Goal: Task Accomplishment & Management: Manage account settings

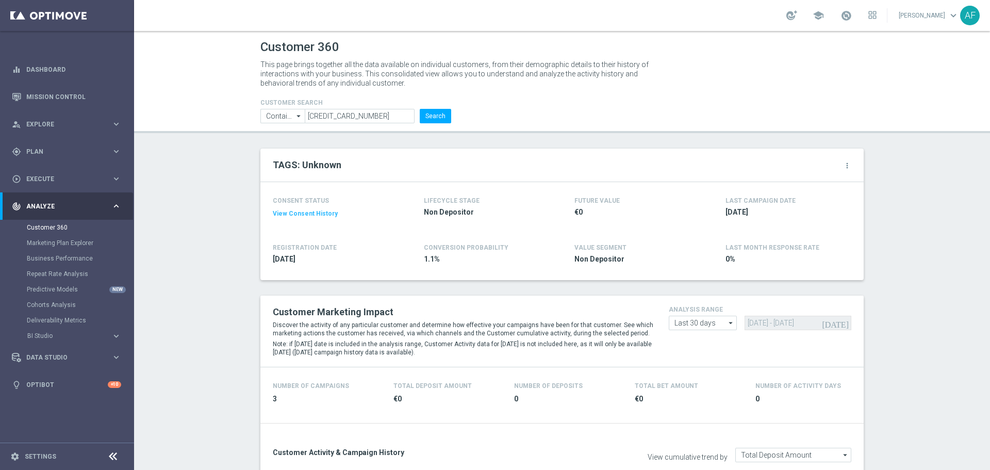
click at [98, 202] on div "track_changes Analyze" at bounding box center [62, 206] width 100 height 9
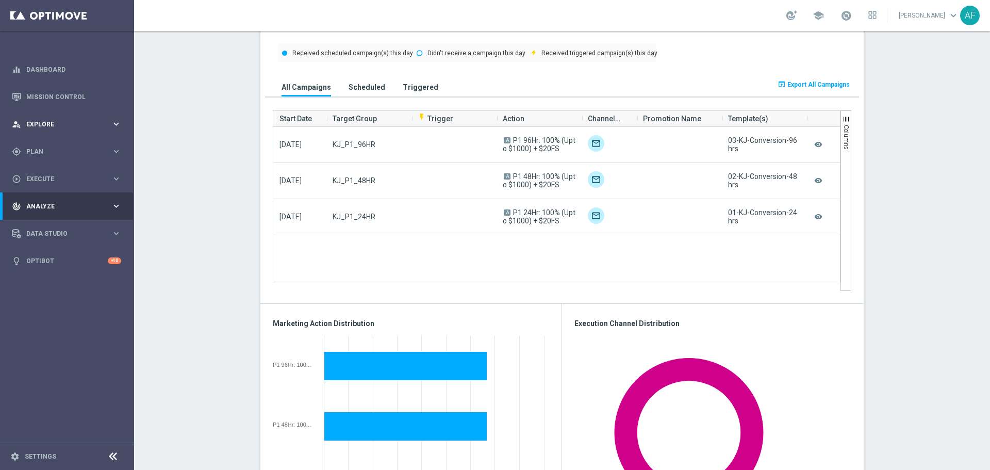
click at [78, 128] on div "person_search Explore" at bounding box center [62, 124] width 100 height 9
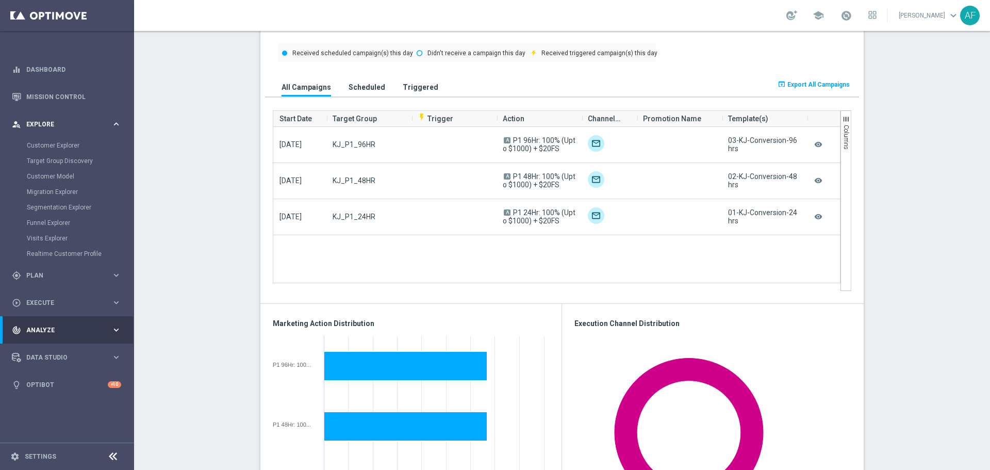
click at [72, 133] on div "person_search Explore keyboard_arrow_right" at bounding box center [66, 123] width 133 height 27
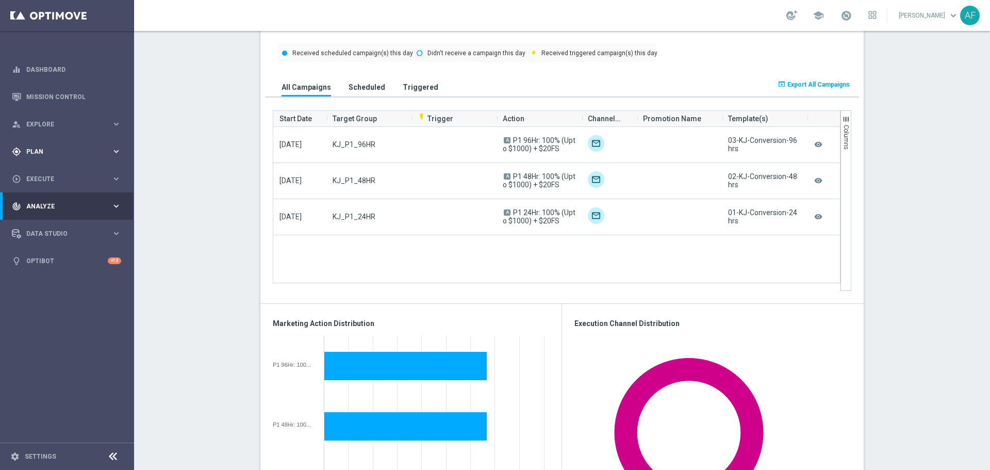
click at [70, 157] on div "gps_fixed Plan keyboard_arrow_right" at bounding box center [66, 151] width 133 height 27
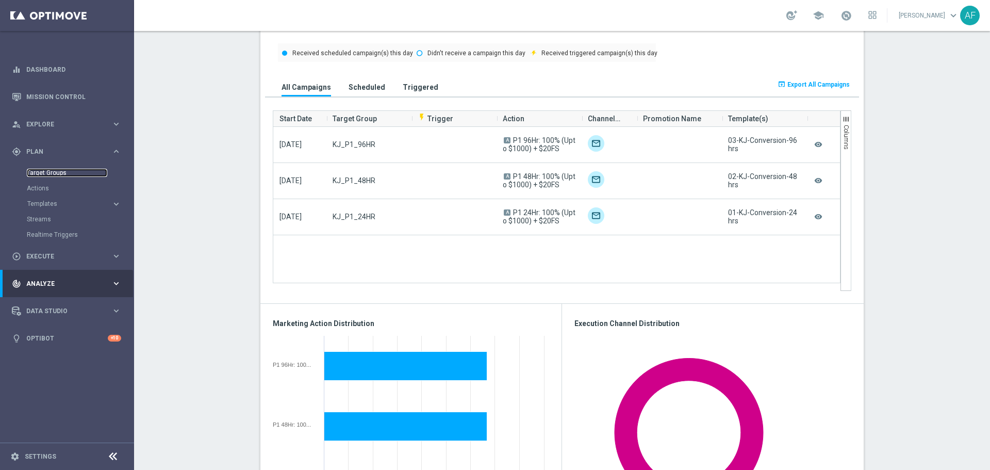
click at [53, 173] on link "Target Groups" at bounding box center [67, 173] width 80 height 8
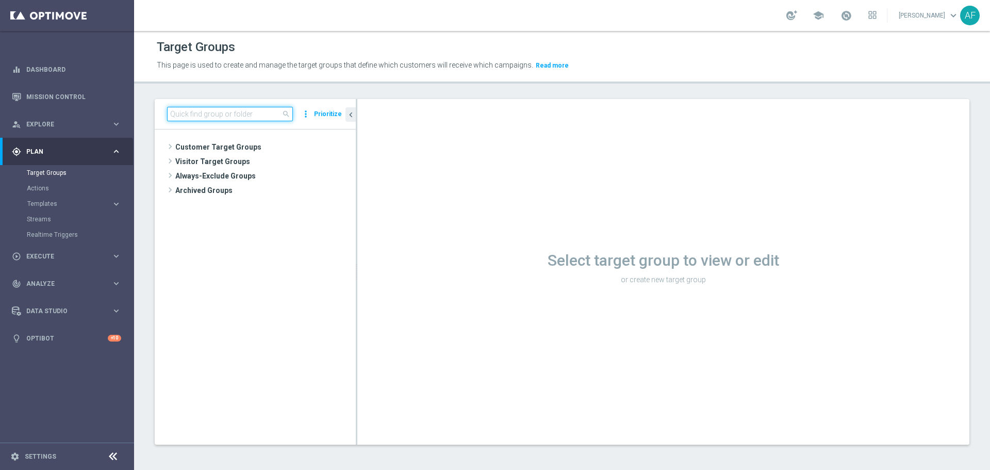
click at [232, 116] on input at bounding box center [230, 114] width 126 height 14
type input "OTP"
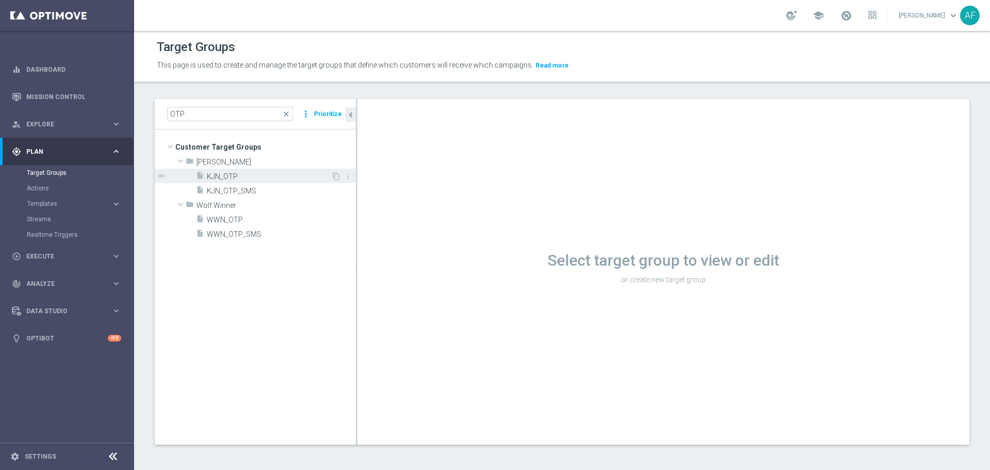
click at [261, 174] on span "KJN_OTP" at bounding box center [269, 176] width 124 height 9
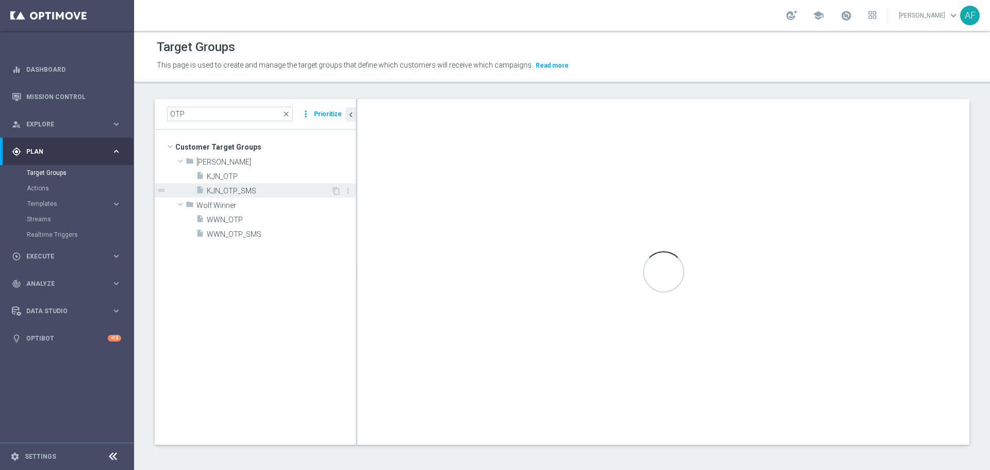
click at [283, 187] on span "KJN_OTP_SMS" at bounding box center [269, 191] width 124 height 9
click at [283, 177] on span "KJN_OTP" at bounding box center [269, 176] width 124 height 9
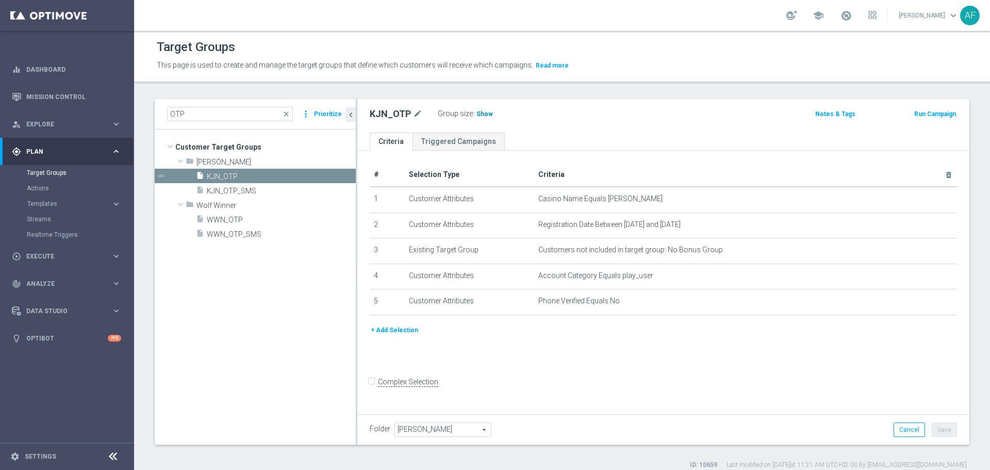
click at [484, 113] on span "Show" at bounding box center [485, 113] width 17 height 7
click at [246, 185] on div "insert_drive_file KJN_OTP_SMS" at bounding box center [263, 190] width 135 height 14
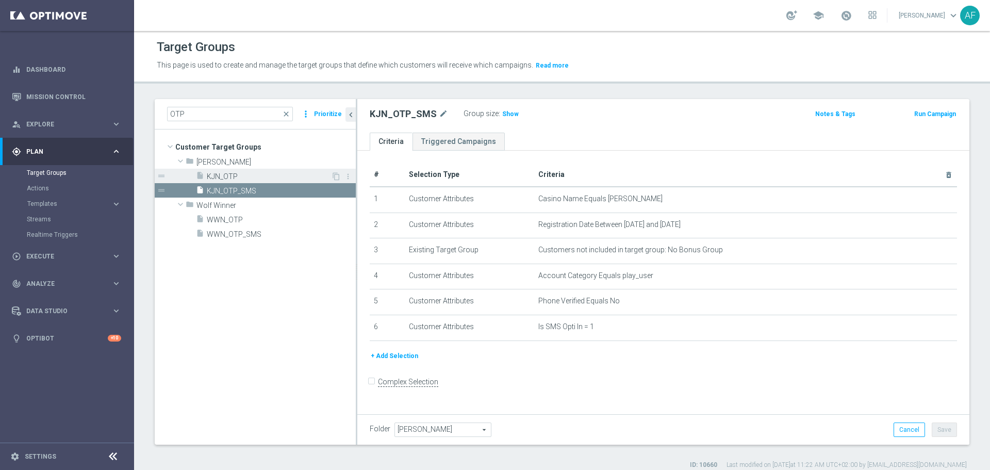
click at [256, 175] on span "KJN_OTP" at bounding box center [269, 176] width 124 height 9
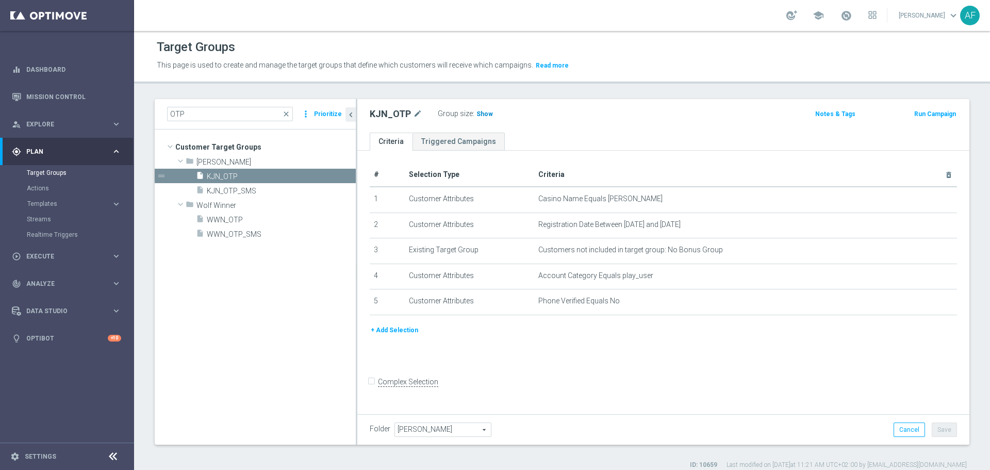
click at [486, 116] on span "Show" at bounding box center [485, 113] width 17 height 7
click at [477, 113] on span "671" at bounding box center [483, 115] width 13 height 10
click at [86, 145] on div "gps_fixed Plan keyboard_arrow_right" at bounding box center [66, 151] width 133 height 27
click at [67, 91] on link "Mission Control" at bounding box center [73, 96] width 95 height 27
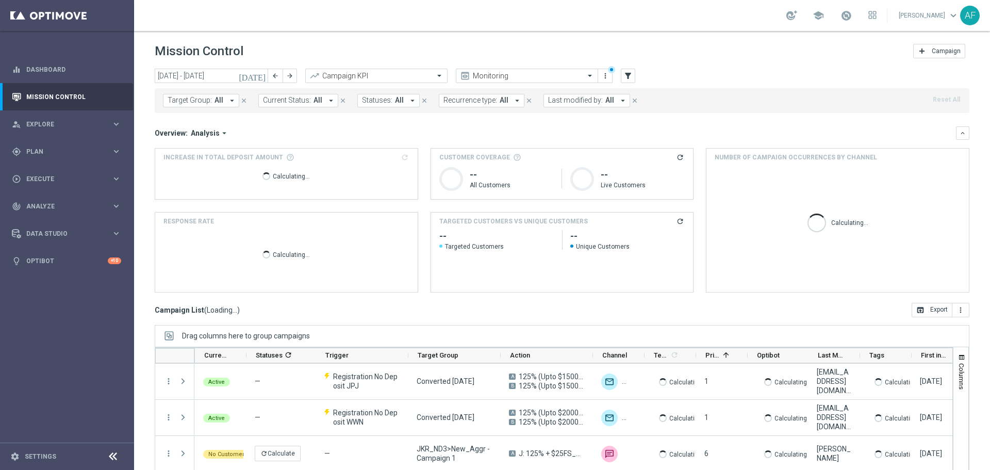
click at [263, 77] on icon "[DATE]" at bounding box center [253, 75] width 28 height 9
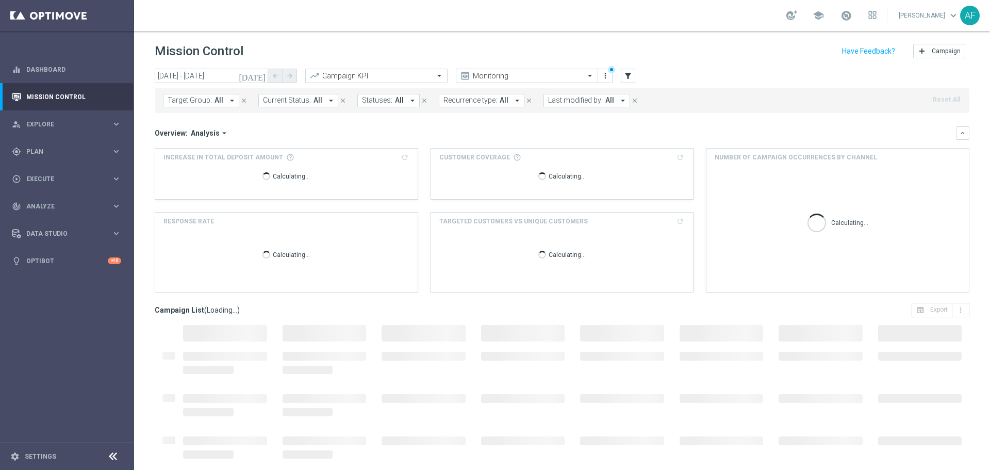
type input "[DATE] - [DATE]"
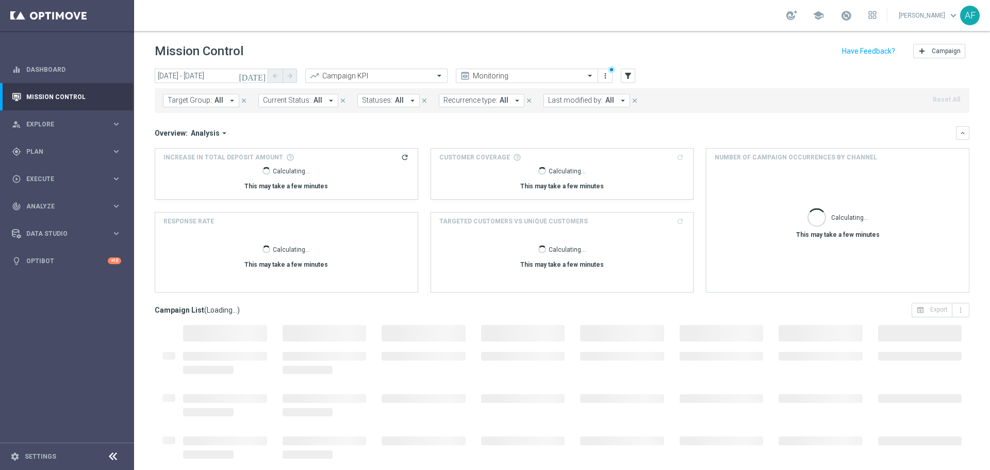
click at [228, 103] on icon "arrow_drop_down" at bounding box center [232, 100] width 9 height 9
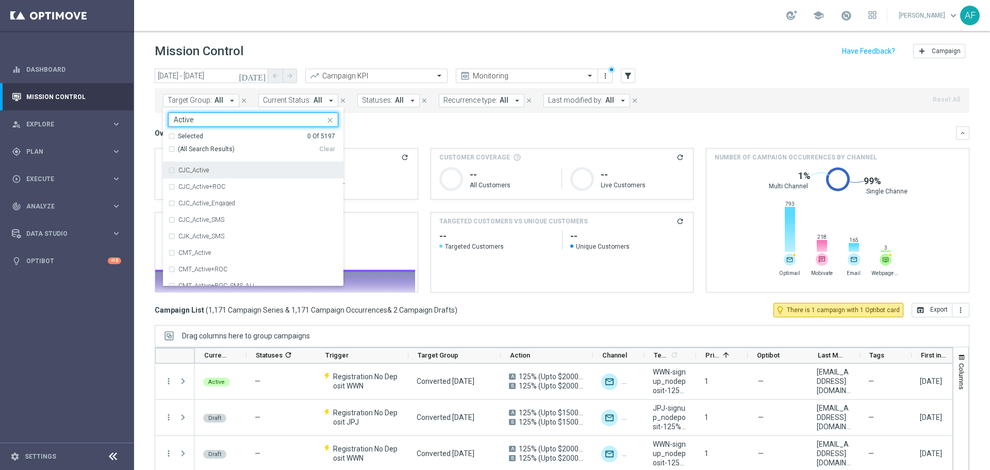
click at [175, 118] on input "Active" at bounding box center [249, 120] width 151 height 9
click at [215, 168] on div "JKR_Active" at bounding box center [258, 170] width 160 height 6
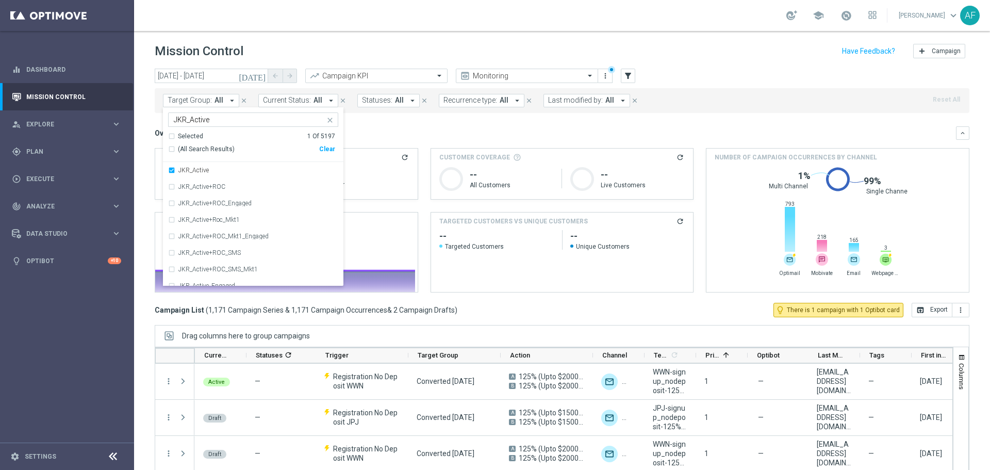
click at [225, 120] on input "JKR_Active" at bounding box center [249, 120] width 151 height 9
click at [187, 118] on input "JKR_Active" at bounding box center [249, 120] width 151 height 9
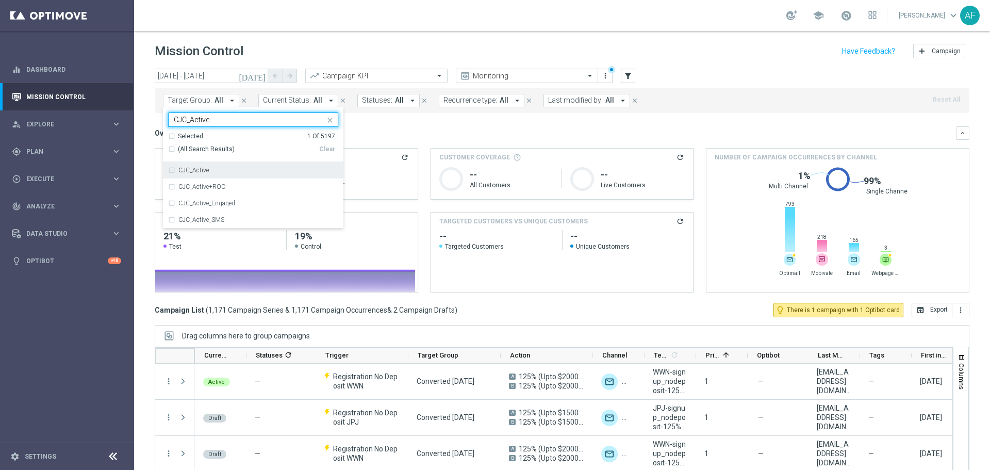
drag, startPoint x: 241, startPoint y: 170, endPoint x: 256, endPoint y: 167, distance: 14.8
click at [241, 170] on div "CJC_Active" at bounding box center [258, 170] width 160 height 6
type input "CJC_Active"
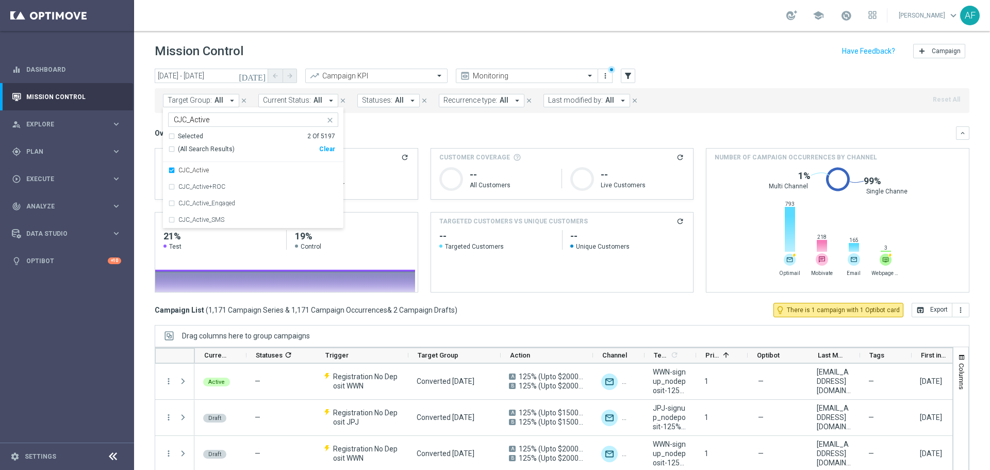
click at [409, 137] on div "Overview: Analysis arrow_drop_down" at bounding box center [556, 132] width 802 height 9
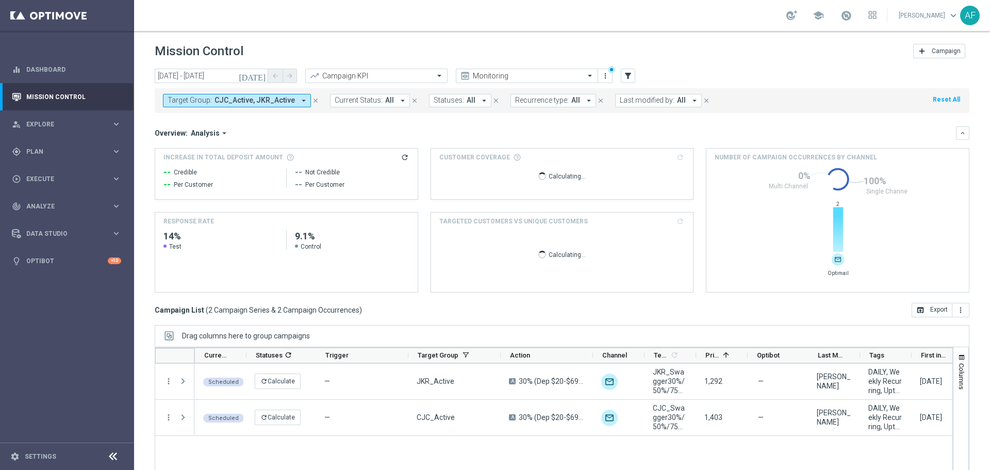
scroll to position [46, 0]
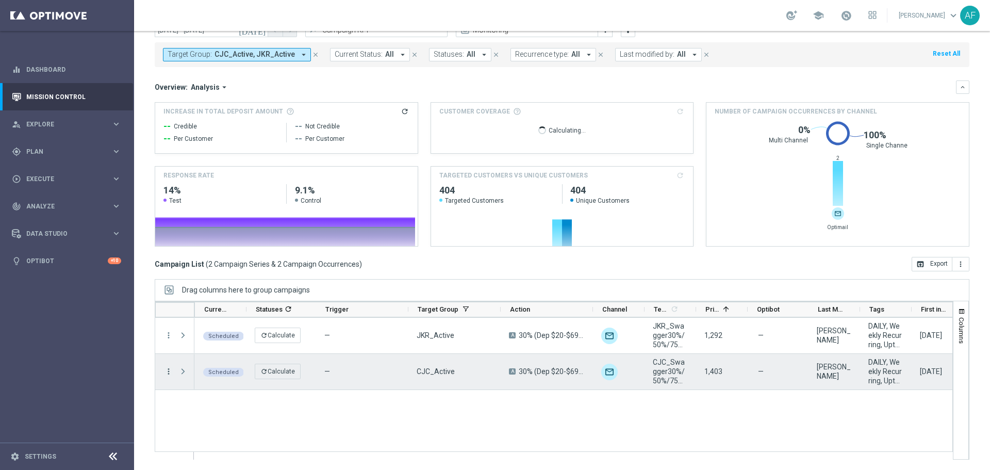
click at [167, 372] on icon "more_vert" at bounding box center [168, 371] width 9 height 9
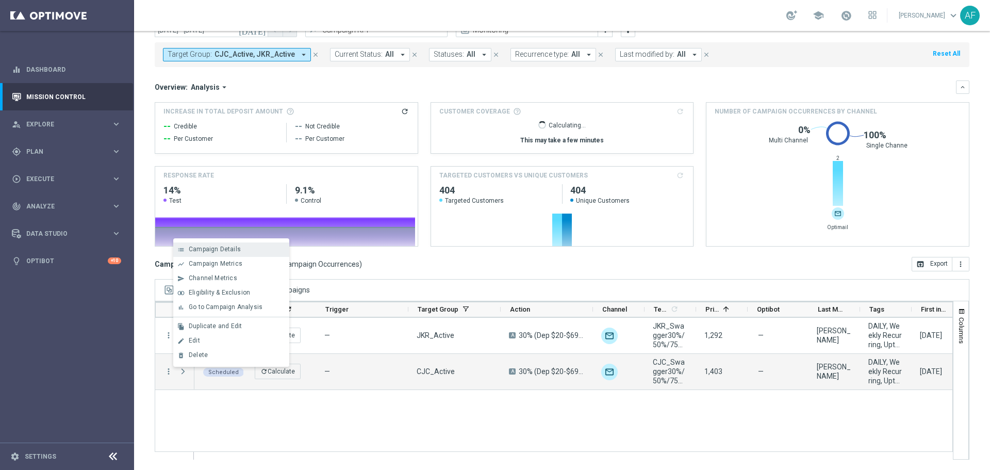
click at [214, 250] on span "Campaign Details" at bounding box center [215, 249] width 52 height 7
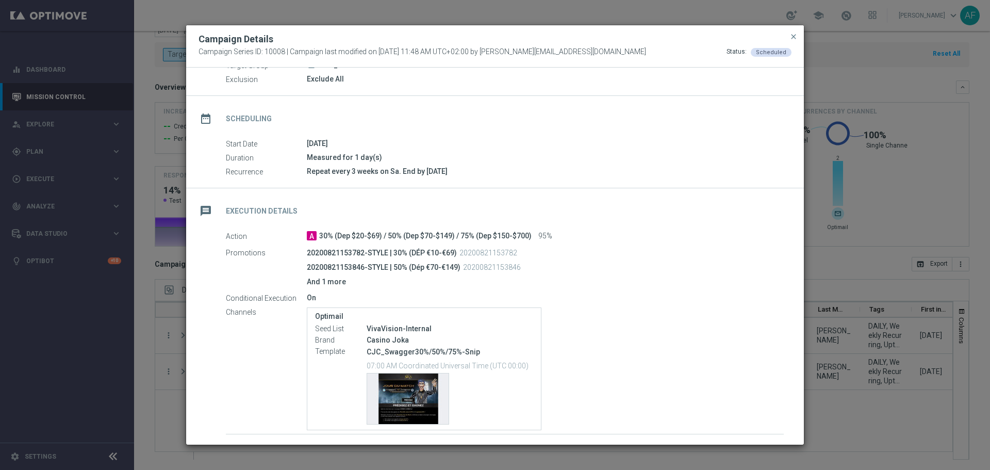
scroll to position [103, 0]
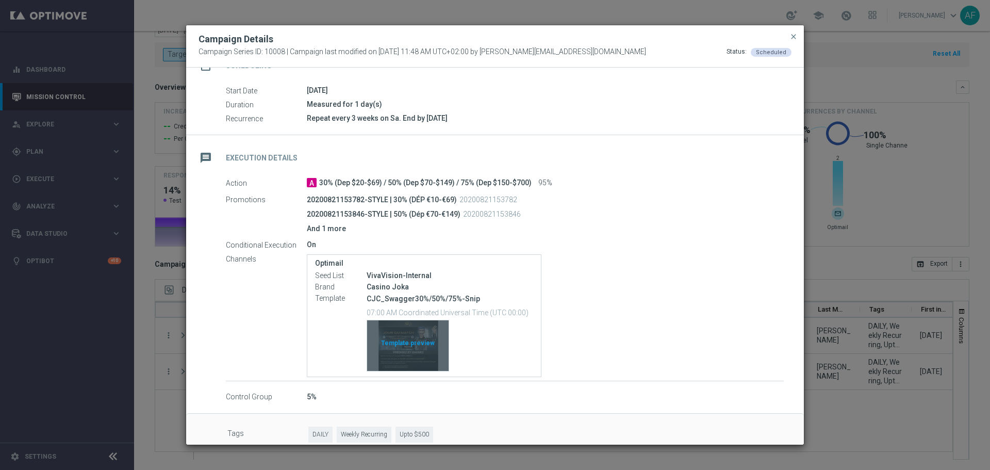
click at [415, 342] on div "Template preview" at bounding box center [408, 345] width 82 height 51
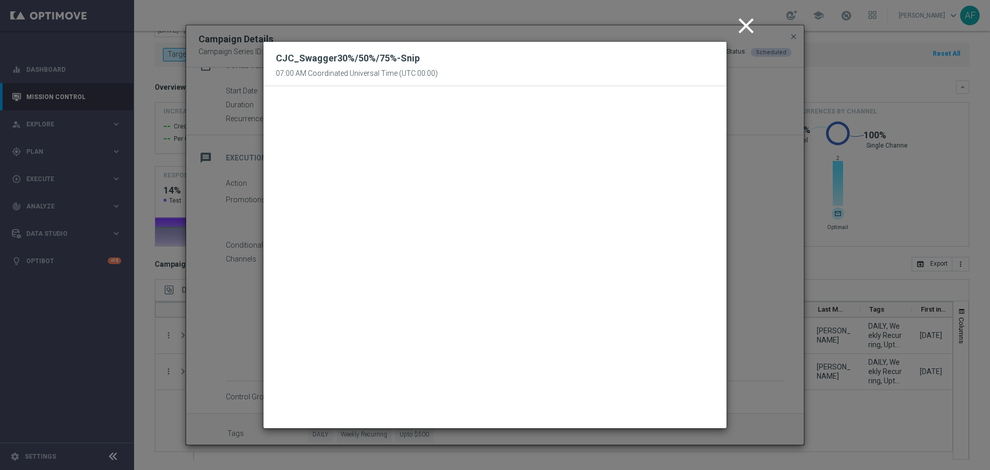
click at [745, 23] on icon "close" at bounding box center [747, 26] width 26 height 26
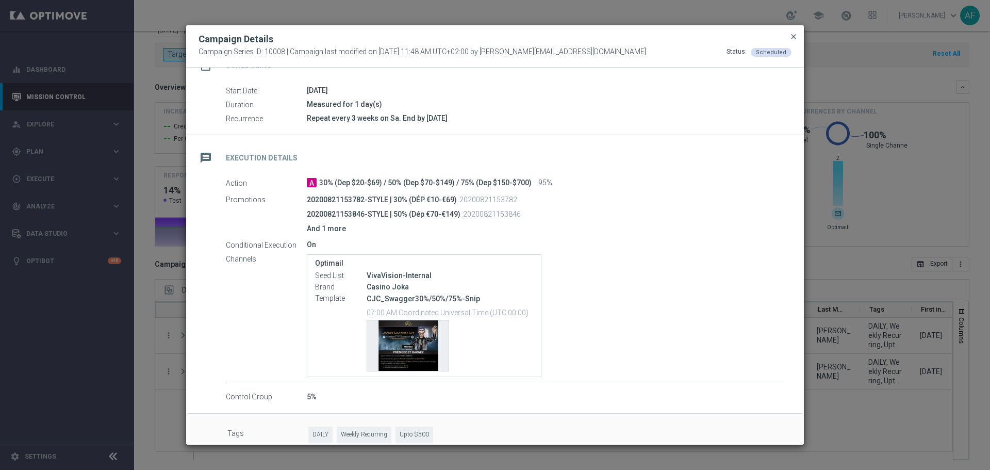
click at [792, 39] on span "close" at bounding box center [794, 37] width 8 height 8
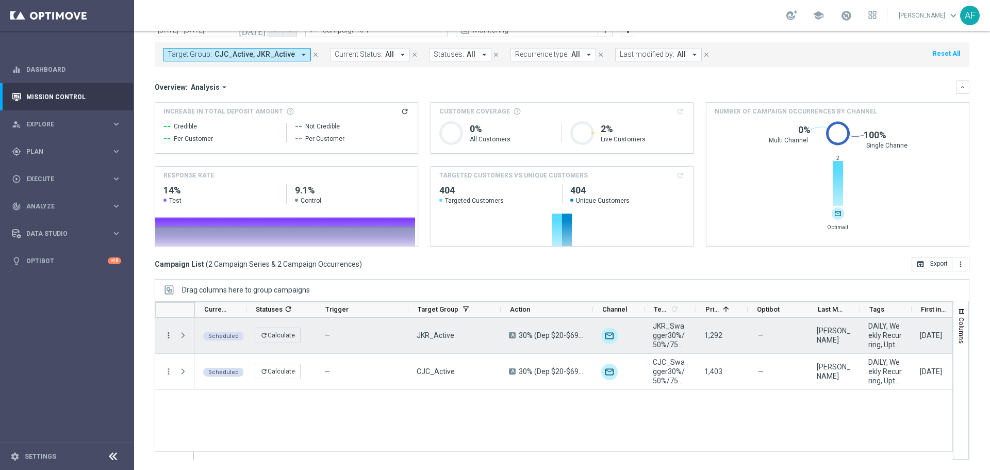
click at [168, 336] on icon "more_vert" at bounding box center [168, 335] width 9 height 9
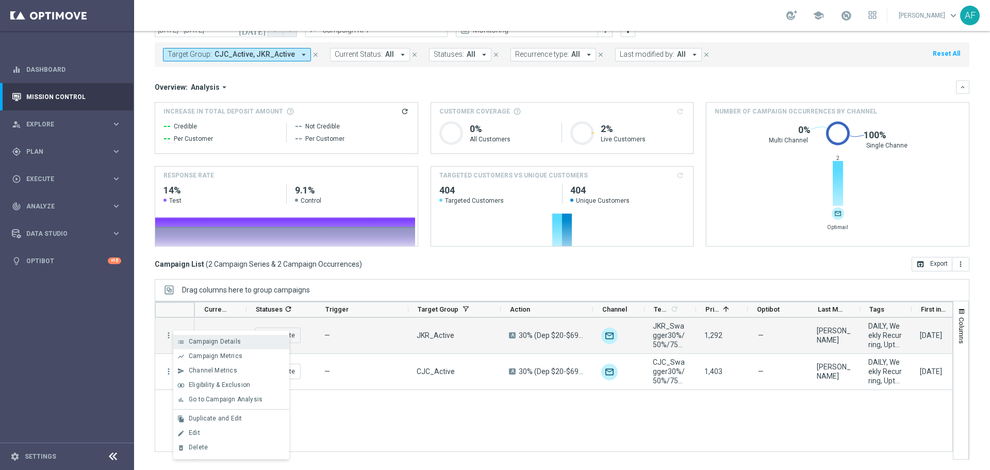
click at [207, 341] on span "Campaign Details" at bounding box center [215, 341] width 52 height 7
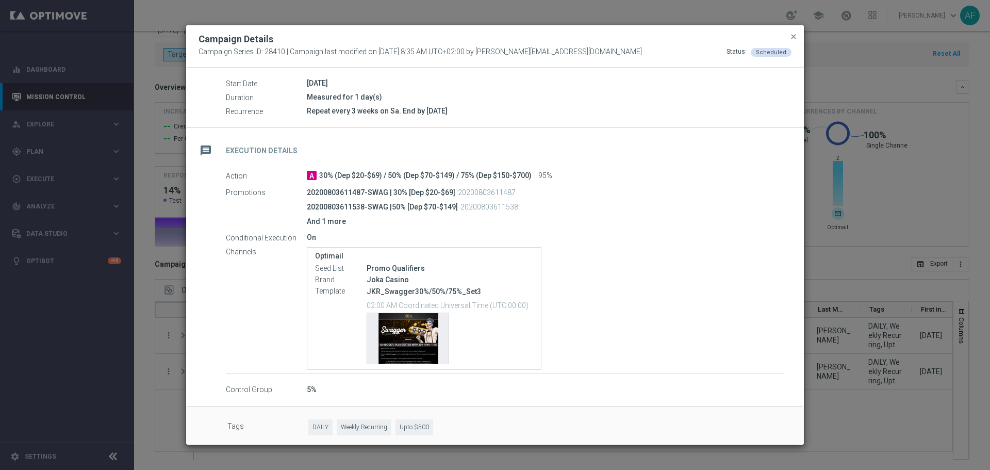
scroll to position [116, 0]
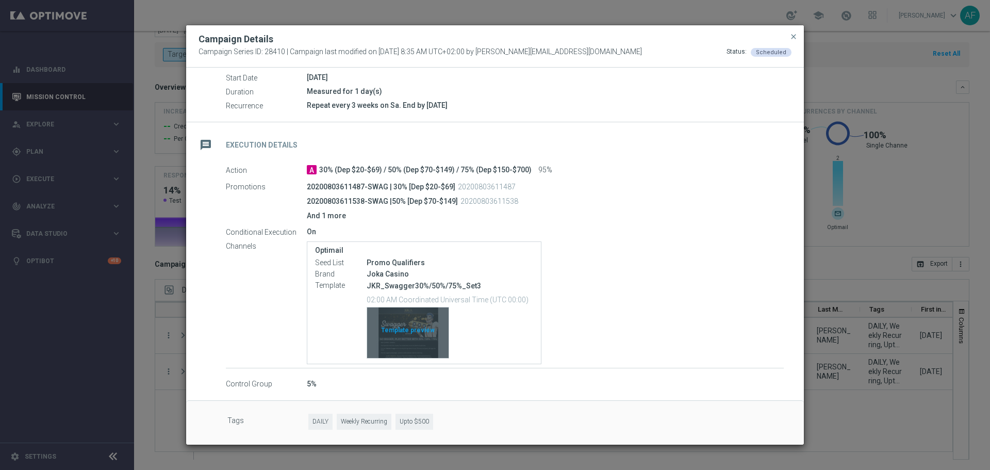
click at [421, 327] on div "Template preview" at bounding box center [408, 332] width 82 height 51
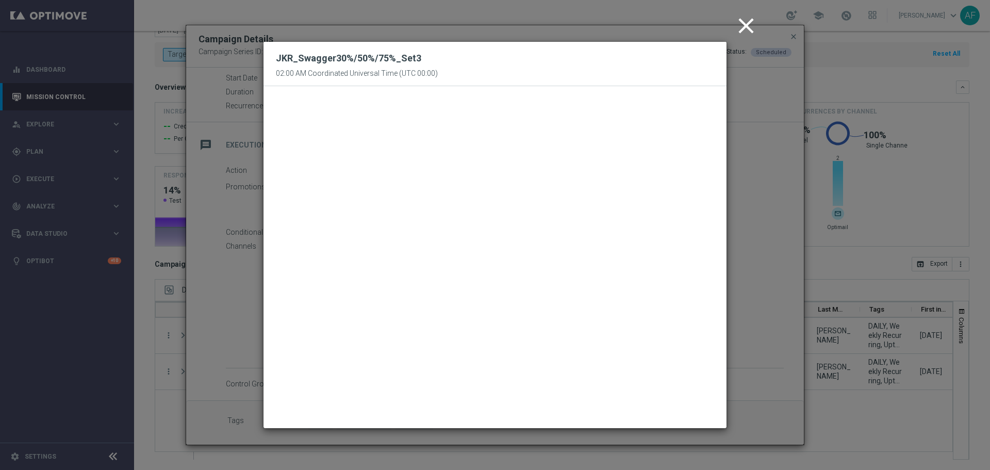
click at [744, 23] on icon "close" at bounding box center [747, 26] width 26 height 26
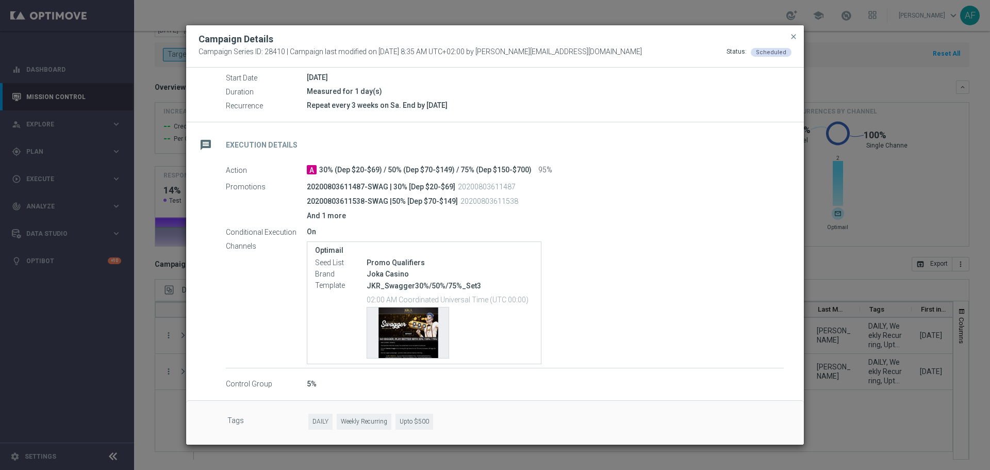
drag, startPoint x: 793, startPoint y: 38, endPoint x: 768, endPoint y: 53, distance: 29.6
click at [793, 38] on span "close" at bounding box center [794, 37] width 8 height 8
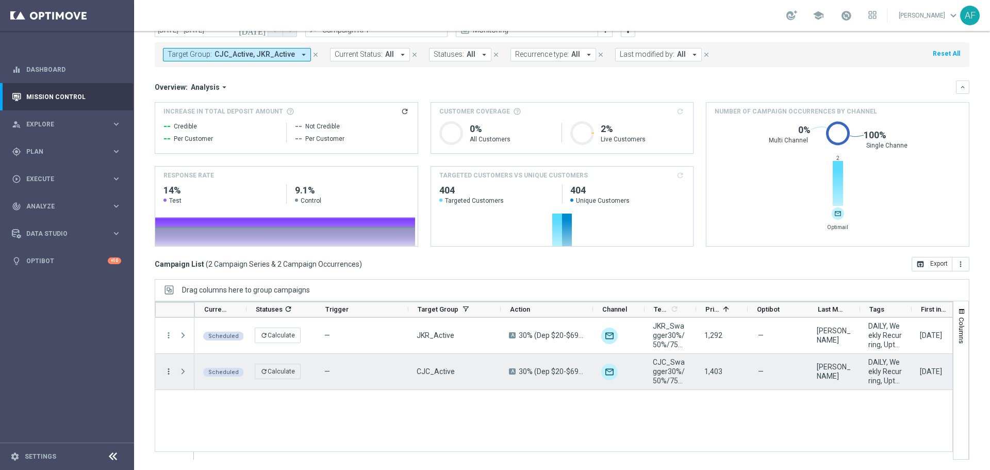
click at [166, 372] on icon "more_vert" at bounding box center [168, 371] width 9 height 9
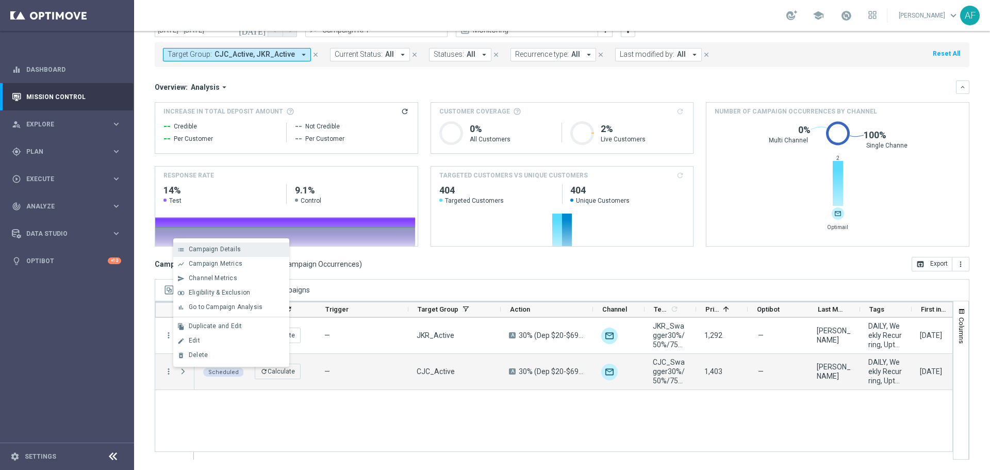
click at [232, 252] on span "Campaign Details" at bounding box center [215, 249] width 52 height 7
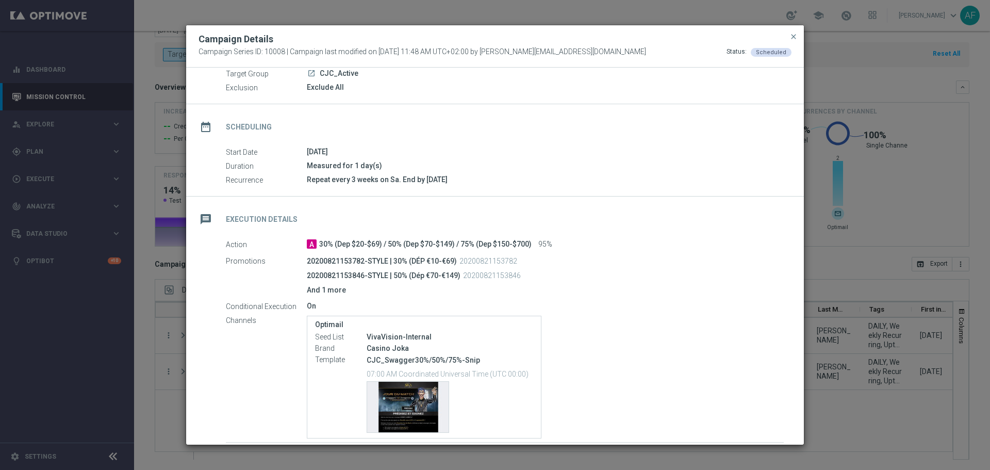
scroll to position [52, 0]
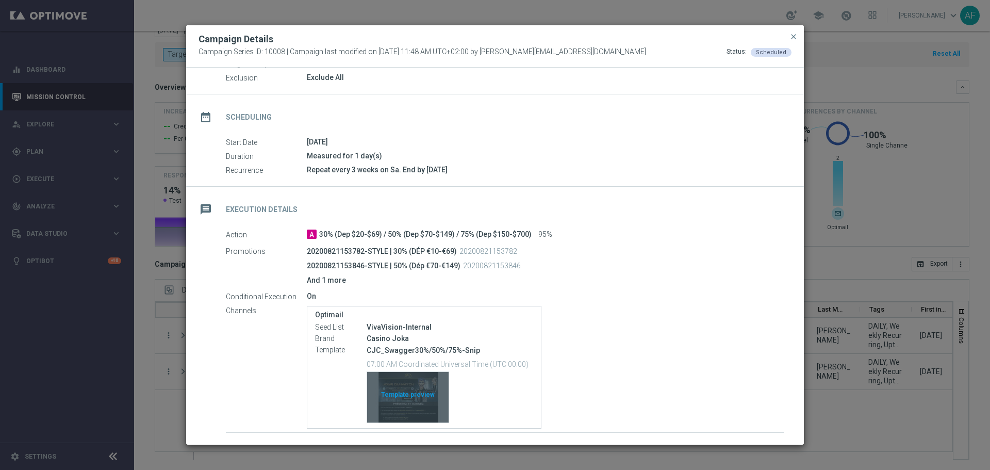
click at [428, 394] on div "Template preview" at bounding box center [408, 397] width 82 height 51
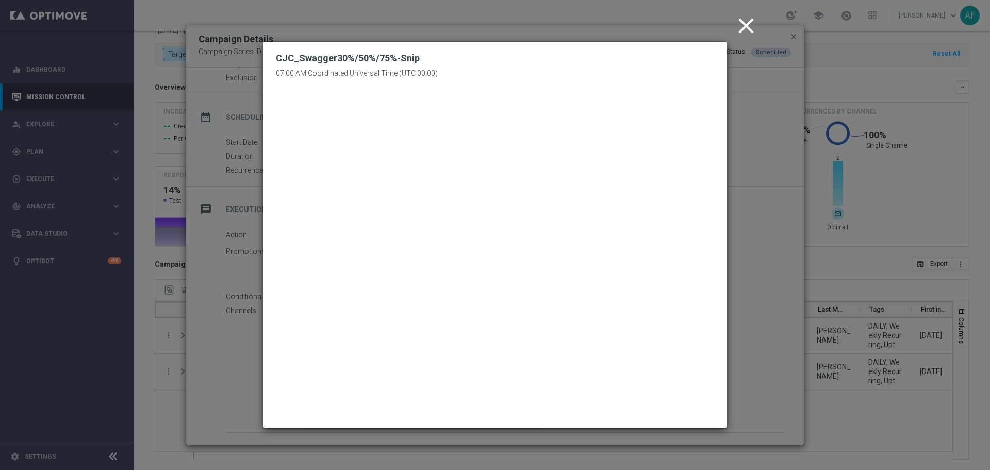
drag, startPoint x: 745, startPoint y: 24, endPoint x: 751, endPoint y: 24, distance: 5.7
click at [745, 24] on icon "close" at bounding box center [747, 26] width 26 height 26
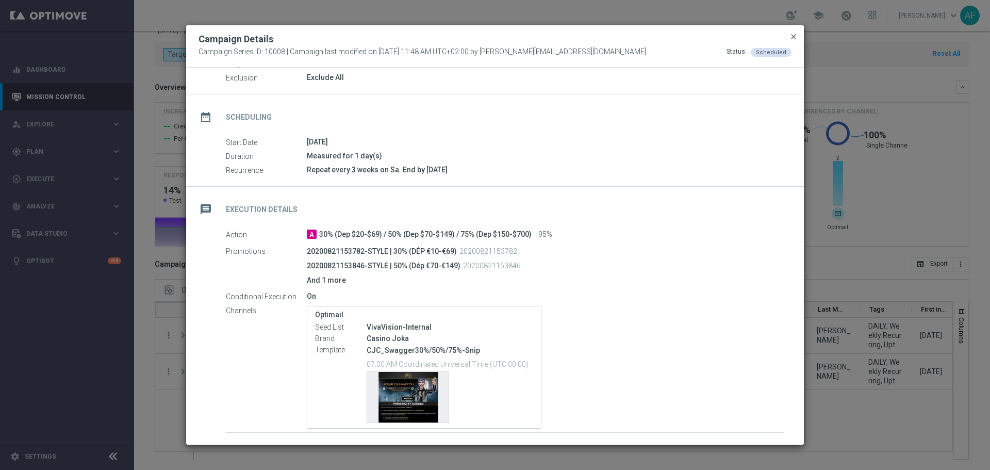
click at [792, 36] on span "close" at bounding box center [794, 37] width 8 height 8
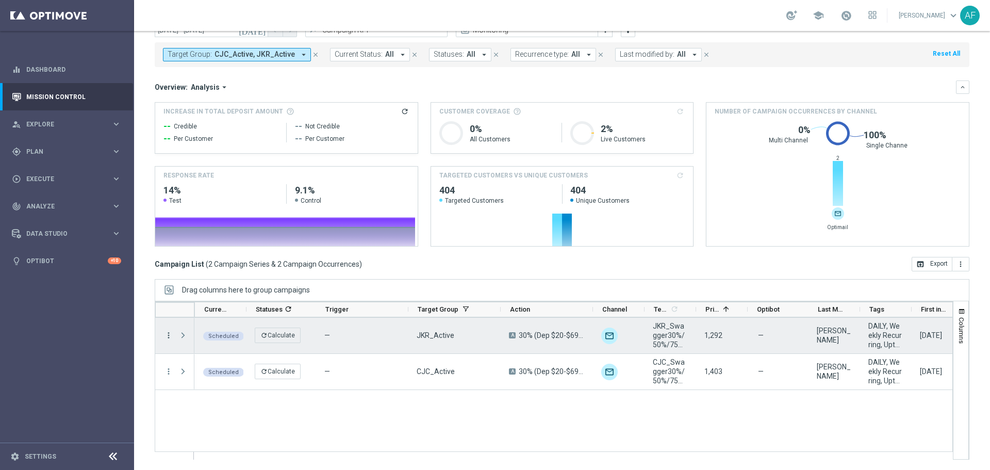
click at [166, 336] on icon "more_vert" at bounding box center [168, 335] width 9 height 9
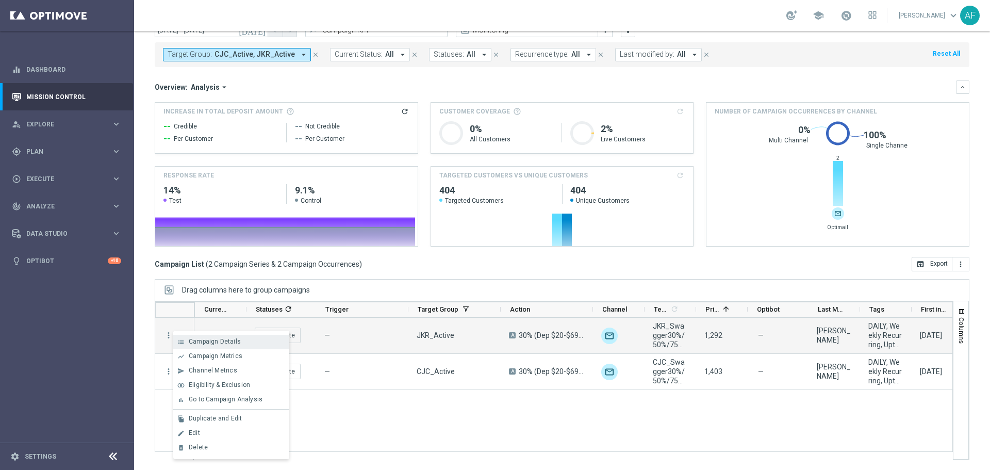
click at [197, 340] on span "Campaign Details" at bounding box center [215, 341] width 52 height 7
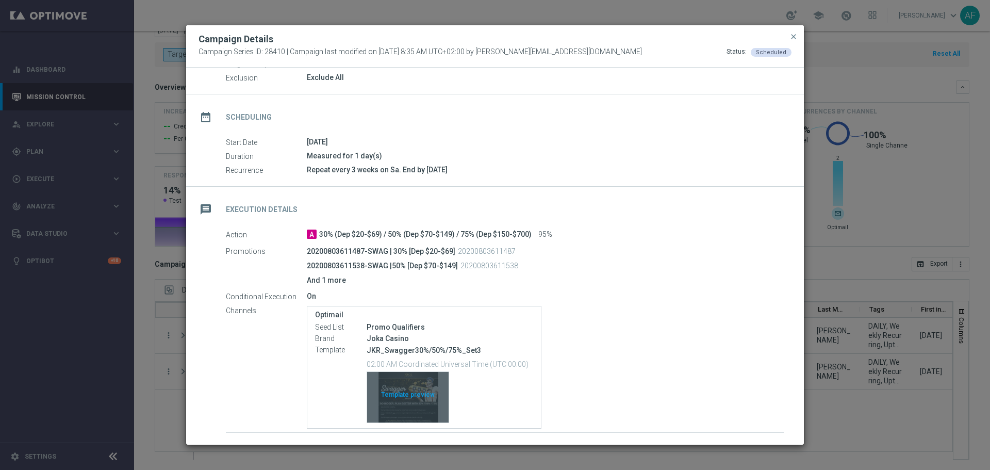
click at [412, 393] on div "Template preview" at bounding box center [408, 397] width 82 height 51
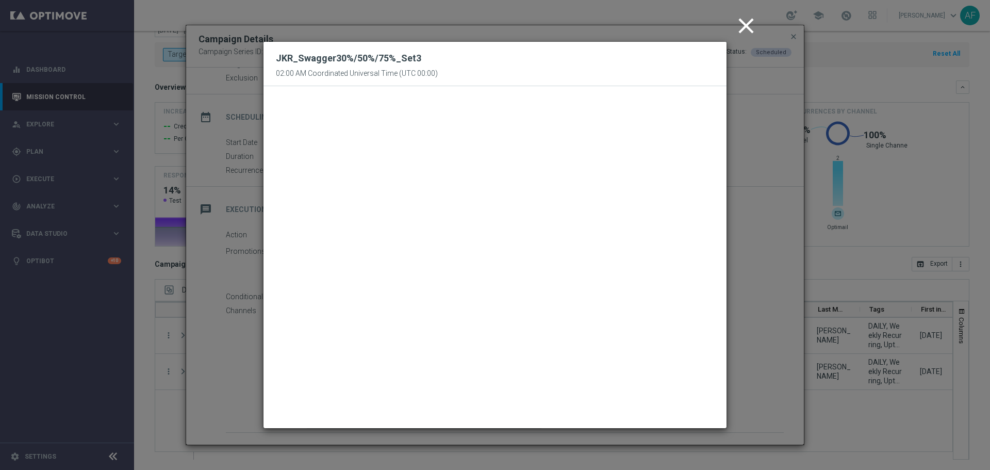
drag, startPoint x: 749, startPoint y: 24, endPoint x: 783, endPoint y: 27, distance: 34.2
click at [749, 24] on icon "close" at bounding box center [747, 26] width 26 height 26
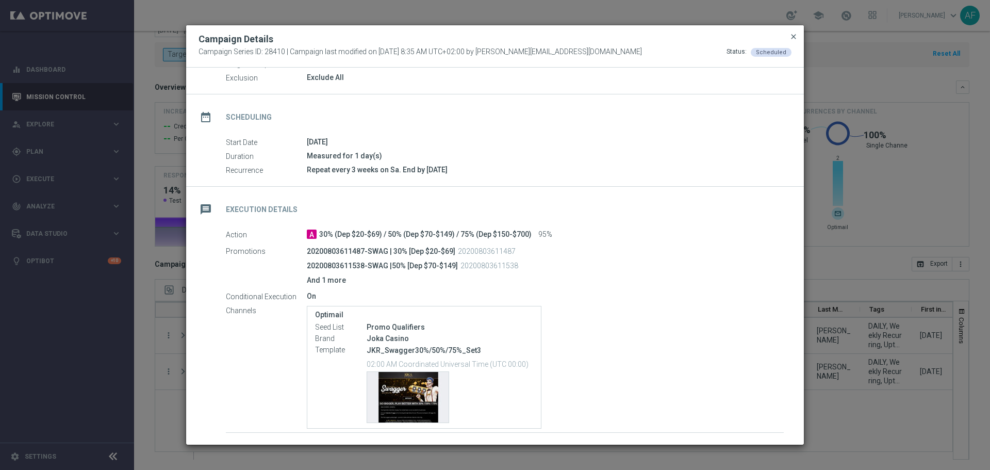
click at [792, 38] on span "close" at bounding box center [794, 37] width 8 height 8
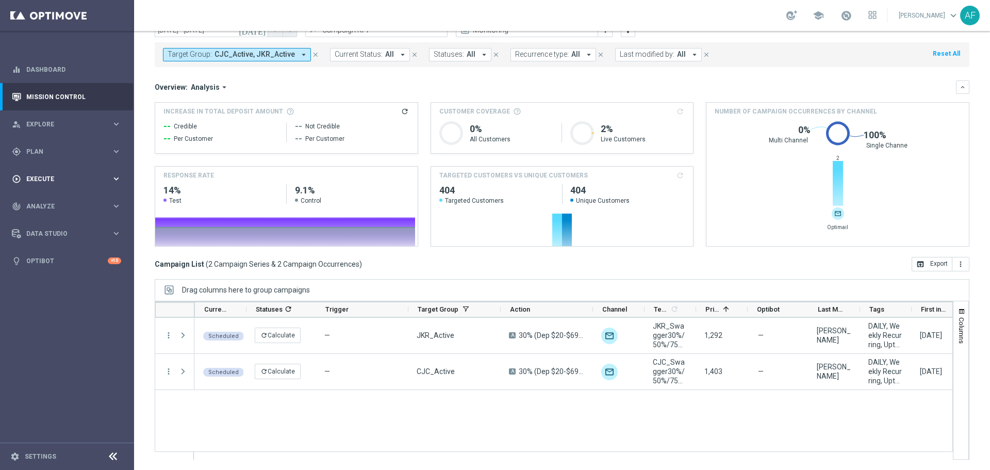
click at [71, 151] on span "Plan" at bounding box center [68, 152] width 85 height 6
click at [56, 173] on link "Target Groups" at bounding box center [67, 173] width 80 height 8
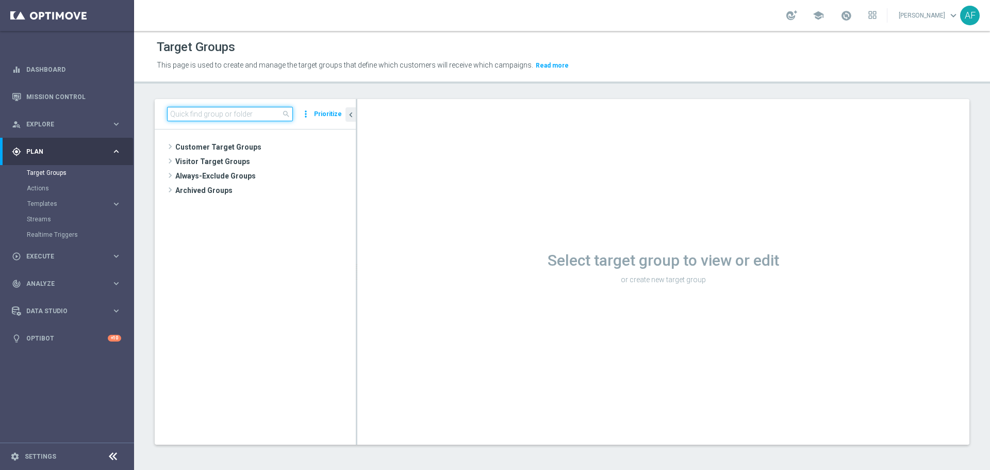
click at [230, 119] on input at bounding box center [230, 114] width 126 height 14
type input "OTP"
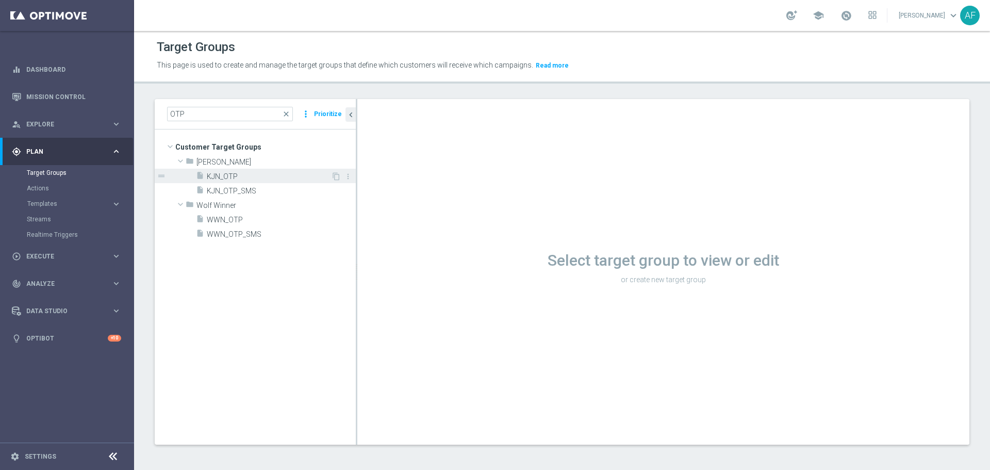
click at [232, 170] on div "insert_drive_file KJN_OTP" at bounding box center [263, 176] width 135 height 14
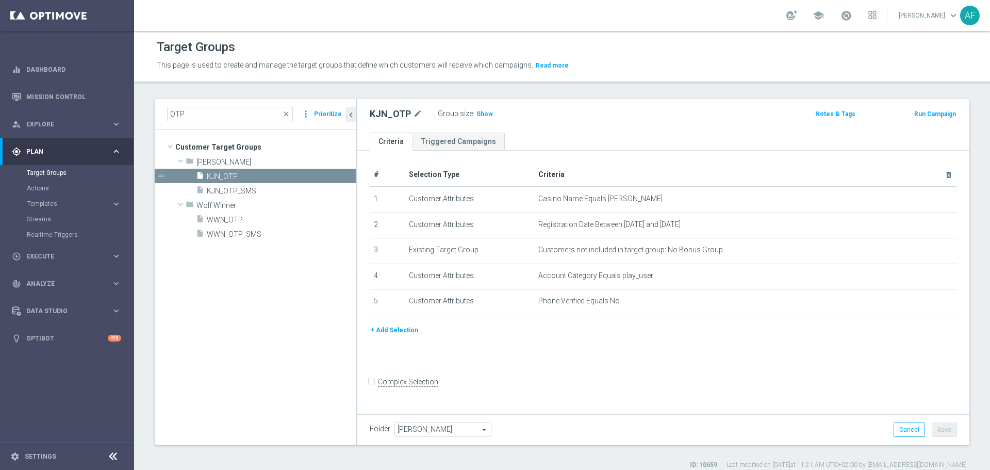
click at [59, 203] on span "Templates" at bounding box center [64, 204] width 74 height 6
click at [44, 214] on div "Optimail" at bounding box center [82, 219] width 101 height 15
click at [46, 218] on link "Optimail" at bounding box center [69, 219] width 75 height 8
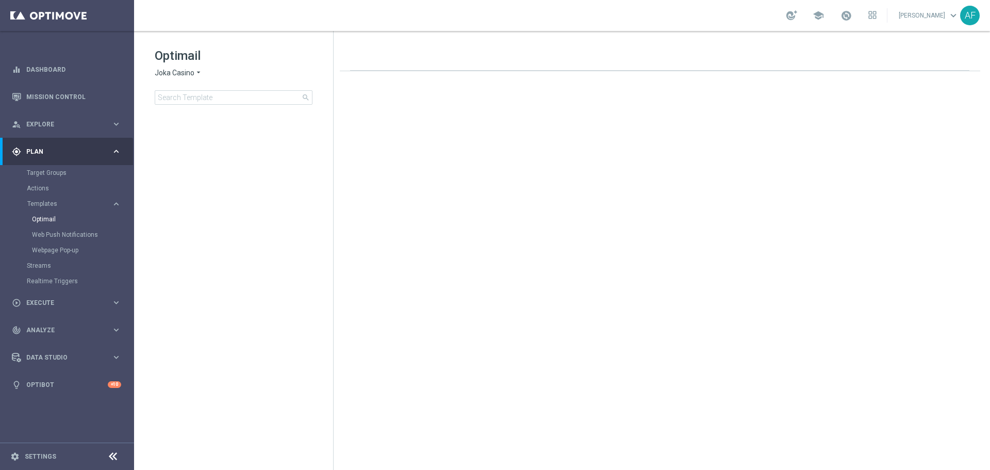
click at [198, 73] on icon "arrow_drop_down" at bounding box center [198, 73] width 8 height 10
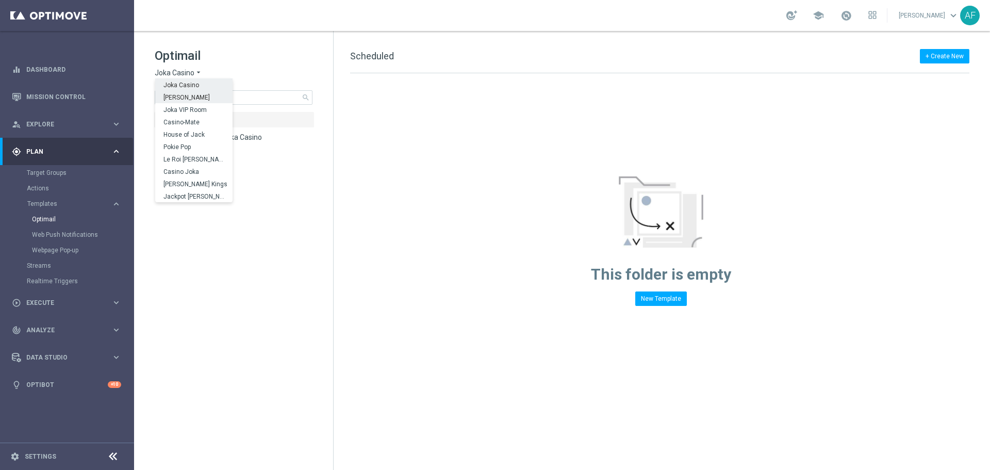
click at [0, 0] on span "[PERSON_NAME]" at bounding box center [0, 0] width 0 height 0
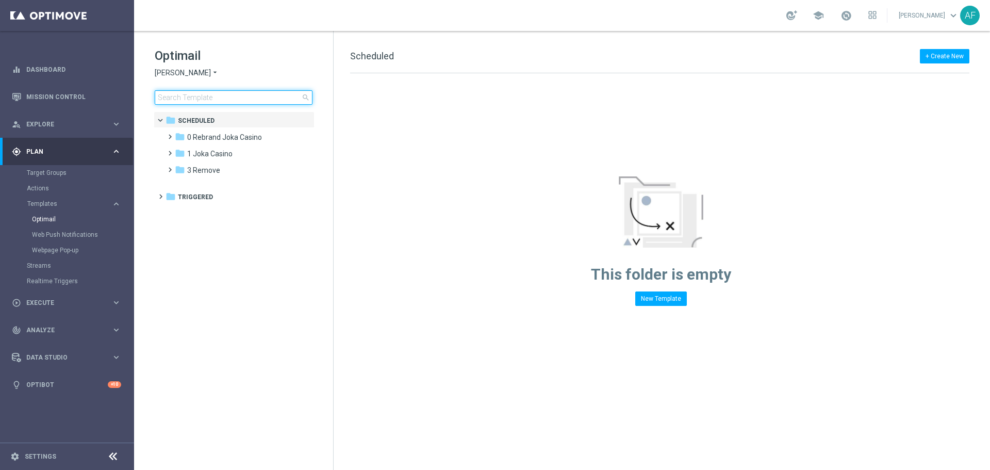
click at [199, 98] on input at bounding box center [234, 97] width 158 height 14
type input "KJN-200%-Upto-$2000-22-09-2025"
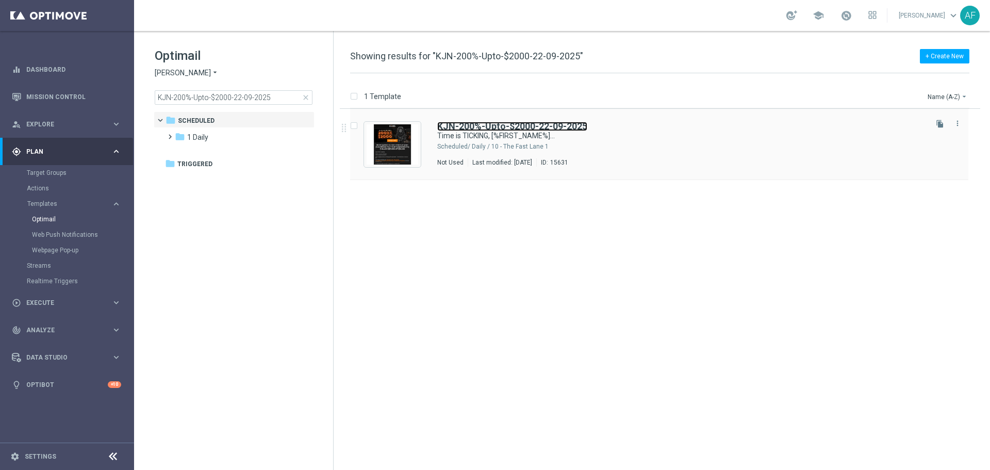
click at [473, 125] on b "KJN-200%-Upto-$2000-22-09-2025" at bounding box center [512, 126] width 150 height 11
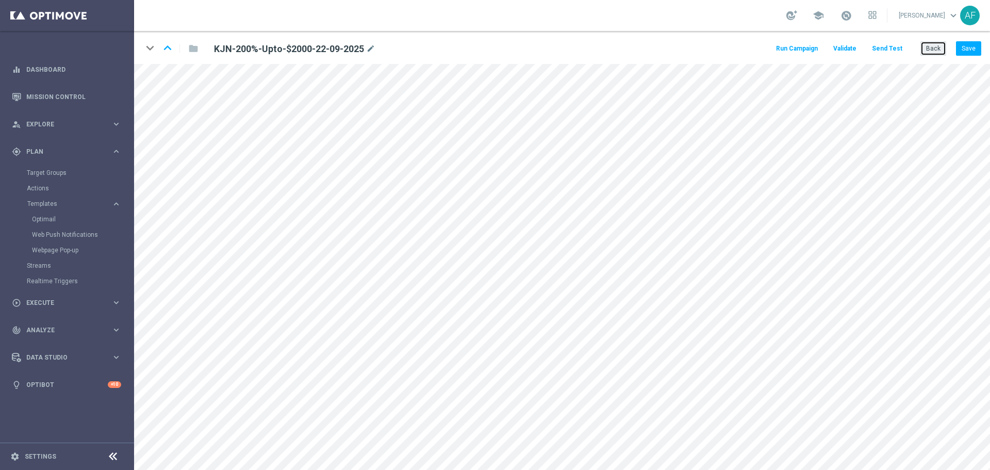
drag, startPoint x: 936, startPoint y: 47, endPoint x: 68, endPoint y: 240, distance: 888.9
click at [936, 47] on button "Back" at bounding box center [934, 48] width 26 height 14
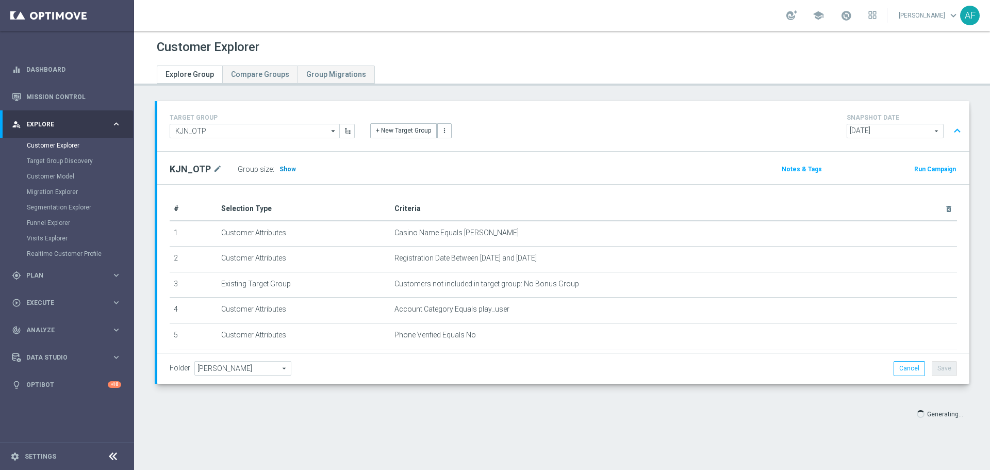
click at [285, 172] on span "Show" at bounding box center [288, 169] width 17 height 7
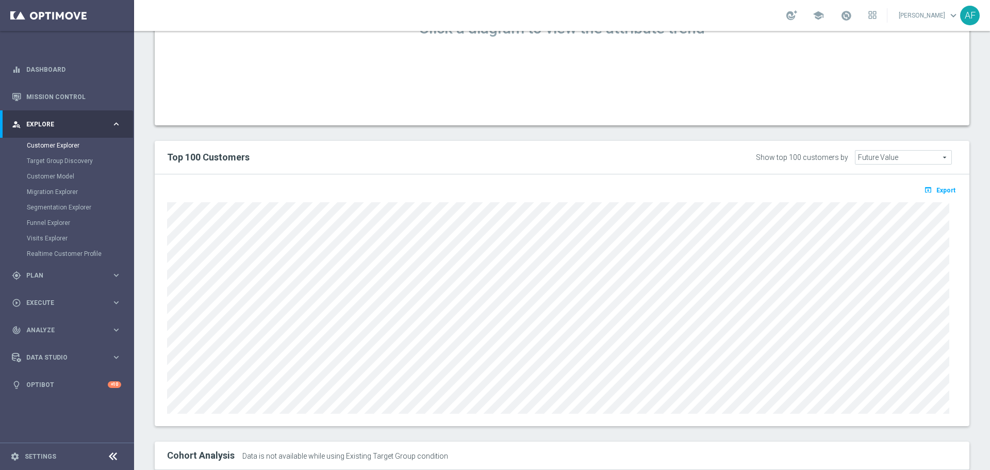
scroll to position [740, 0]
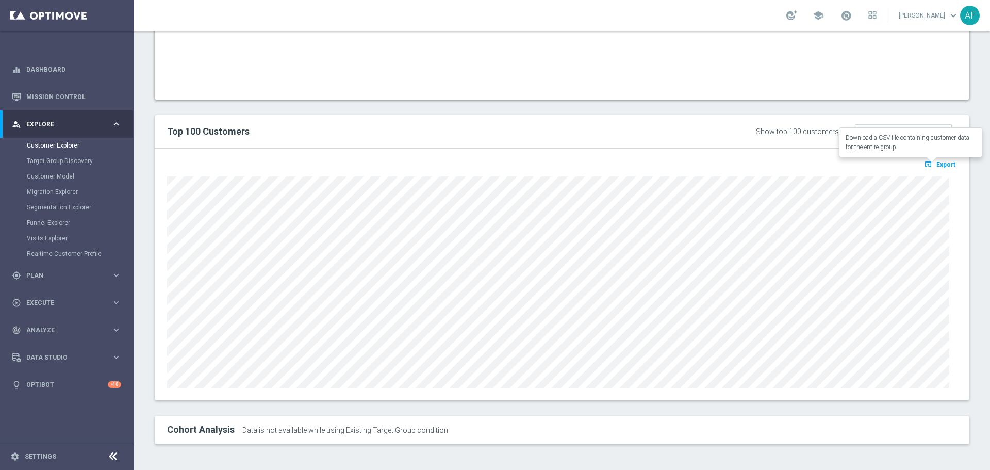
click at [937, 164] on span "Export" at bounding box center [946, 164] width 19 height 7
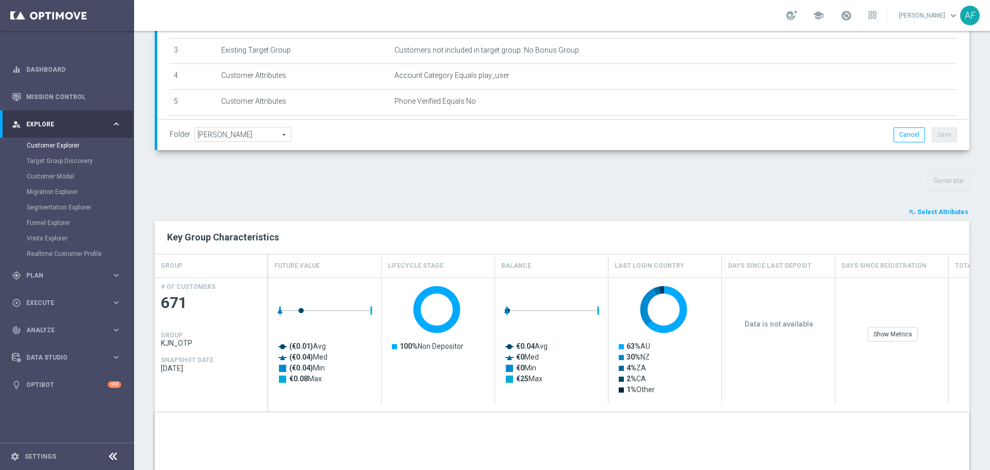
scroll to position [224, 0]
